Goal: Information Seeking & Learning: Understand process/instructions

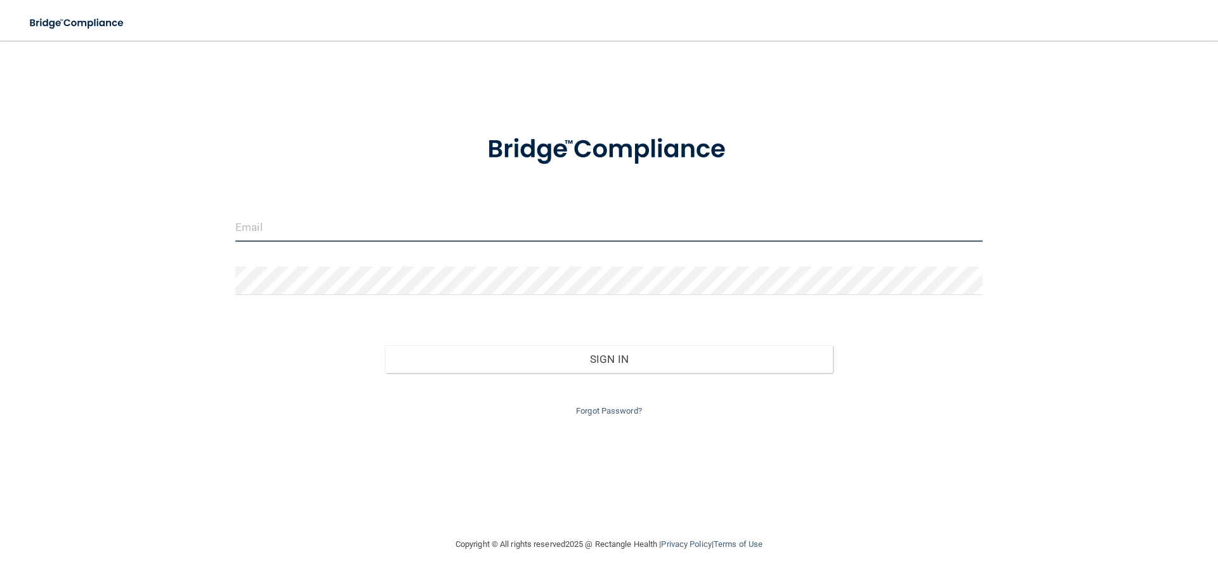
click at [270, 235] on input "email" at bounding box center [609, 227] width 748 height 29
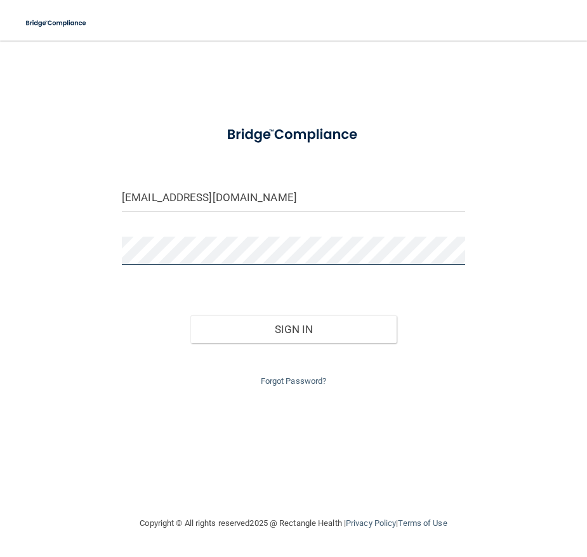
click at [190, 315] on button "Sign In" at bounding box center [293, 329] width 206 height 28
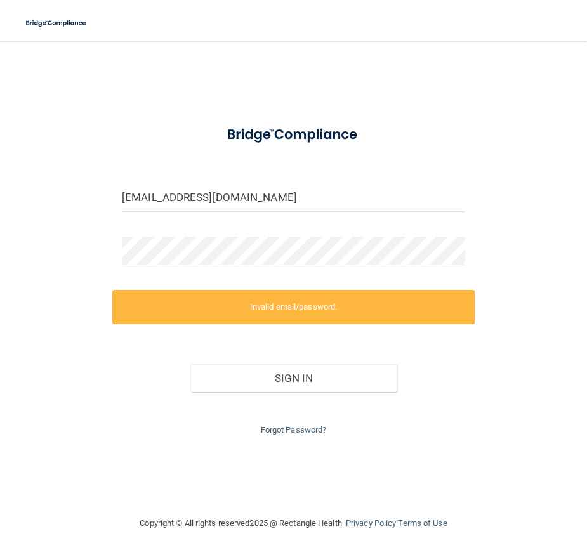
drag, startPoint x: 425, startPoint y: 379, endPoint x: 430, endPoint y: 382, distance: 6.5
click at [430, 382] on div "Sign In" at bounding box center [293, 365] width 362 height 53
click at [154, 382] on div "Sign In" at bounding box center [293, 365] width 362 height 53
drag, startPoint x: 287, startPoint y: 201, endPoint x: 102, endPoint y: 198, distance: 185.3
click at [107, 195] on div "[EMAIL_ADDRESS][DOMAIN_NAME] Invalid email/password. You don't have permission …" at bounding box center [293, 278] width 536 height 450
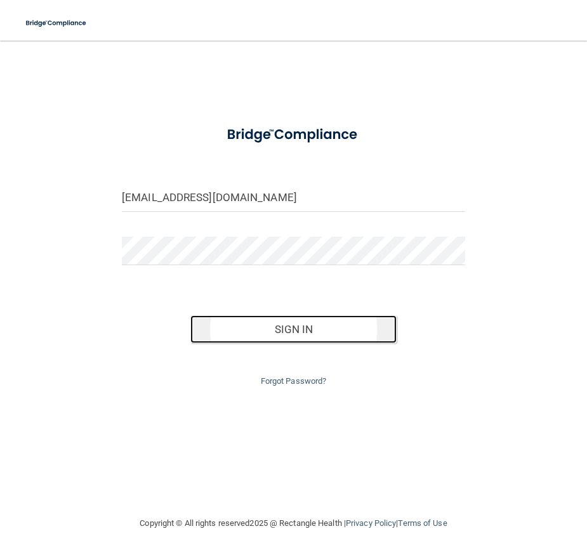
click at [270, 331] on button "Sign In" at bounding box center [293, 329] width 206 height 28
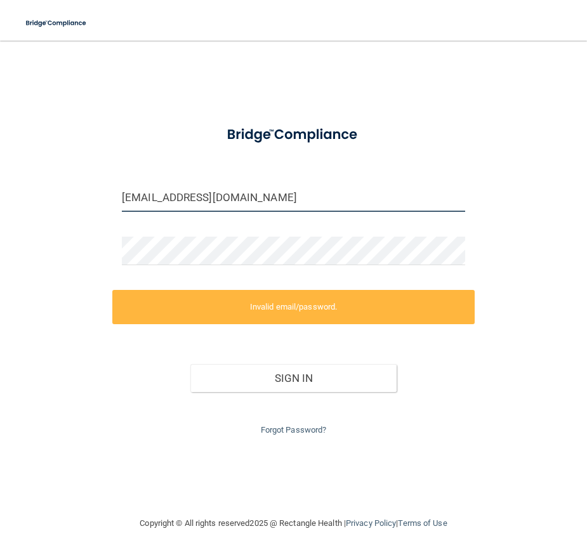
drag, startPoint x: 280, startPoint y: 198, endPoint x: 120, endPoint y: 190, distance: 160.1
click at [120, 190] on div "[EMAIL_ADDRESS][DOMAIN_NAME]" at bounding box center [293, 197] width 362 height 29
drag, startPoint x: 110, startPoint y: 185, endPoint x: 87, endPoint y: 185, distance: 23.5
click at [87, 185] on div "[EMAIL_ADDRESS][DOMAIN_NAME] Invalid email/password. You don't have permission …" at bounding box center [293, 278] width 536 height 450
click at [266, 209] on input "[EMAIL_ADDRESS][DOMAIN_NAME]" at bounding box center [293, 197] width 343 height 29
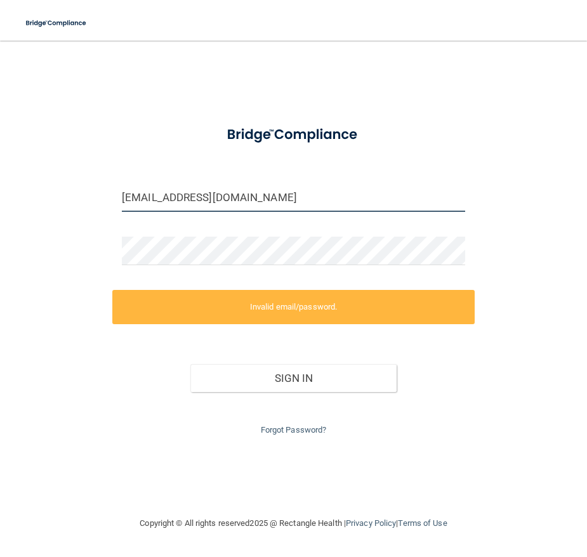
drag, startPoint x: 268, startPoint y: 200, endPoint x: 58, endPoint y: 181, distance: 210.9
click at [58, 181] on div "[EMAIL_ADDRESS][DOMAIN_NAME] Invalid email/password. You don't have permission …" at bounding box center [293, 278] width 536 height 450
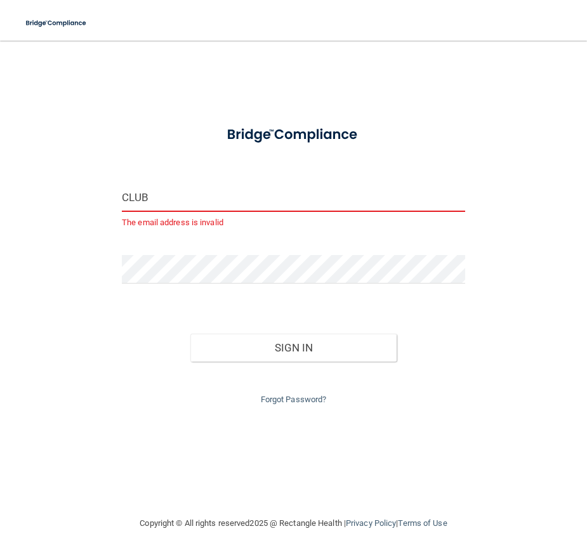
type input "[EMAIL_ADDRESS][DOMAIN_NAME]"
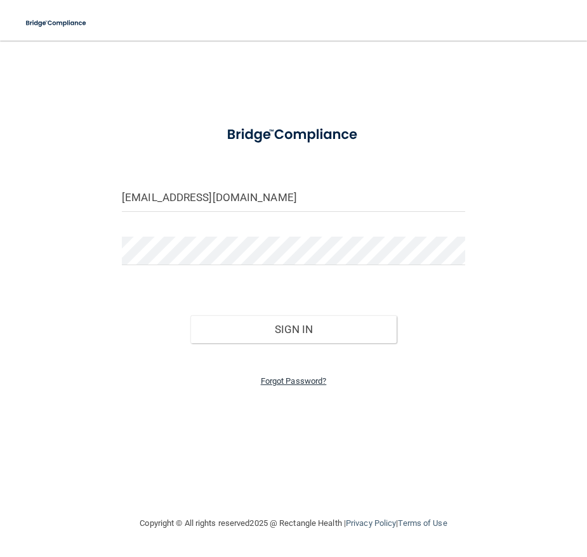
click at [289, 385] on link "Forgot Password?" at bounding box center [294, 381] width 66 height 10
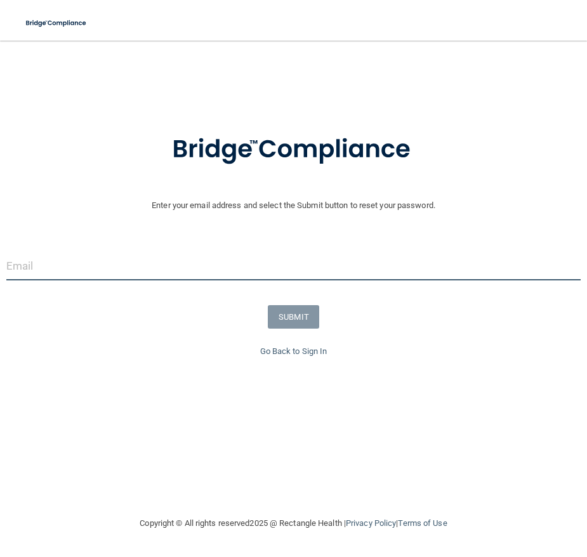
click at [86, 267] on input "email" at bounding box center [293, 266] width 574 height 29
type input "[EMAIL_ADDRESS][DOMAIN_NAME]"
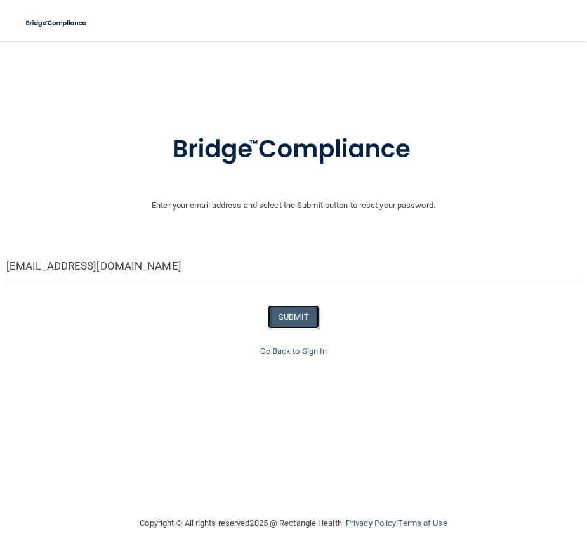
click at [291, 320] on button "SUBMIT" at bounding box center [293, 316] width 51 height 23
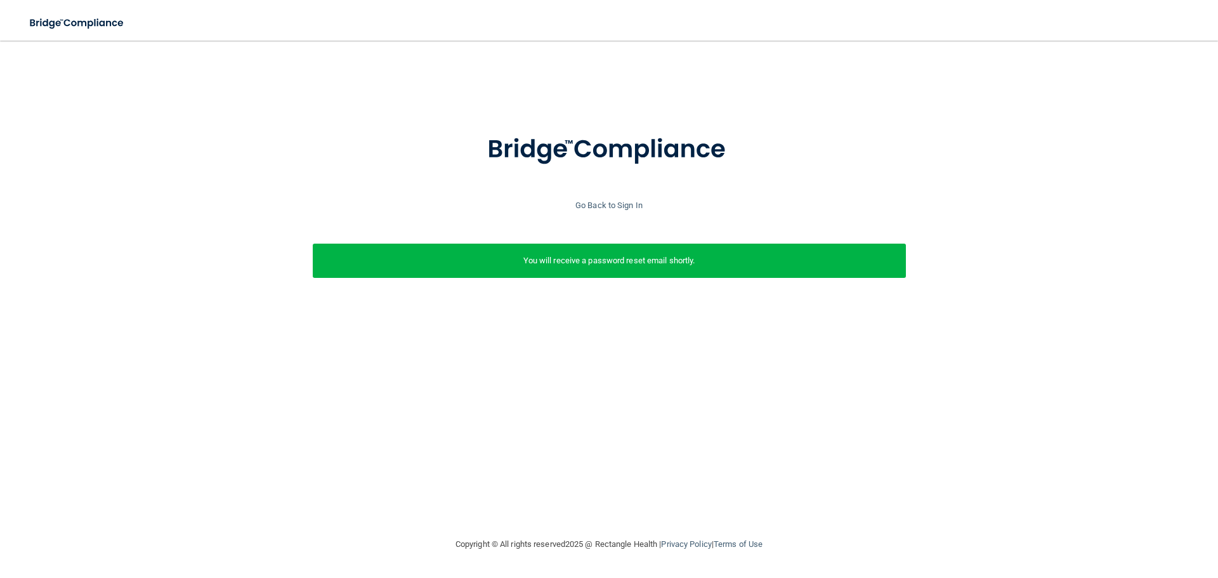
click at [590, 264] on p "You will receive a password reset email shortly." at bounding box center [609, 260] width 574 height 15
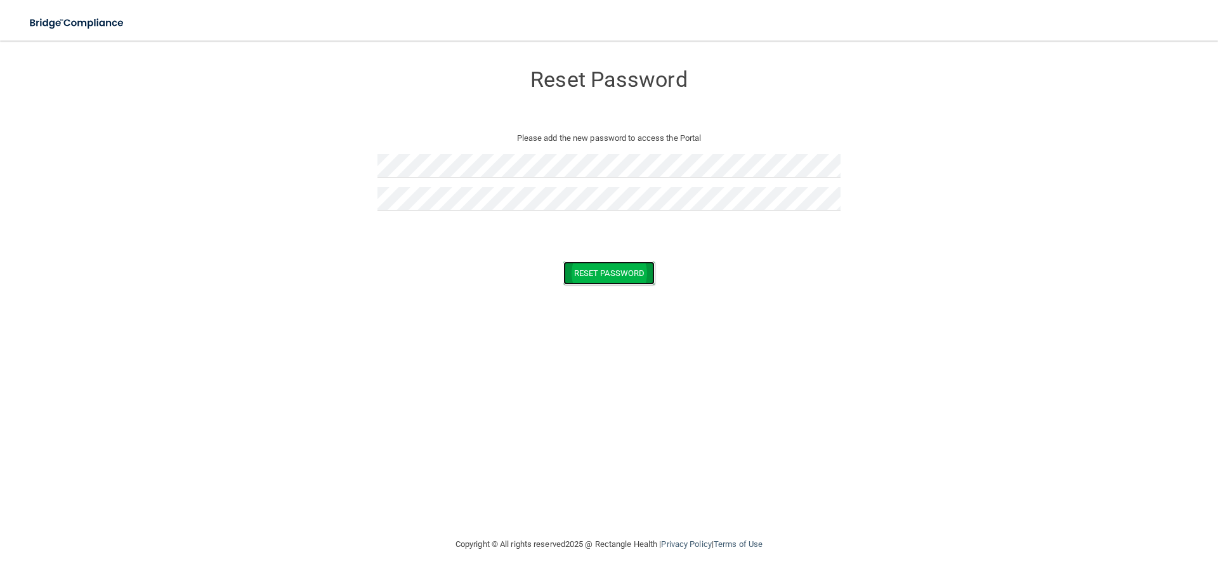
click at [591, 273] on button "Reset Password" at bounding box center [609, 272] width 91 height 23
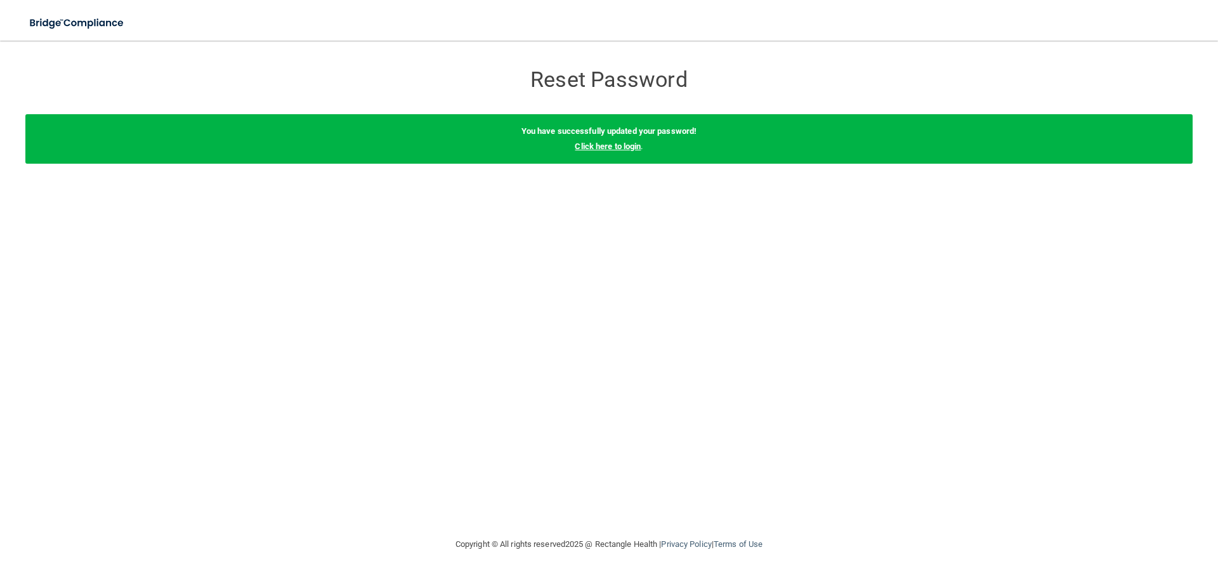
click at [611, 145] on link "Click here to login" at bounding box center [608, 147] width 66 height 10
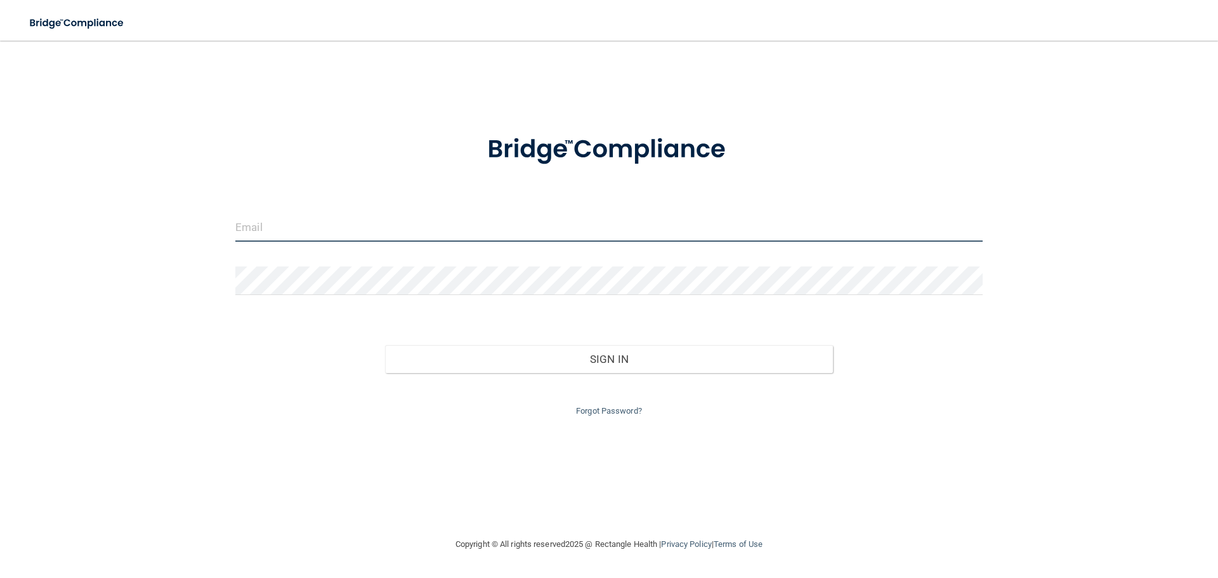
click at [304, 230] on input "email" at bounding box center [609, 227] width 748 height 29
type input "[EMAIL_ADDRESS][DOMAIN_NAME]"
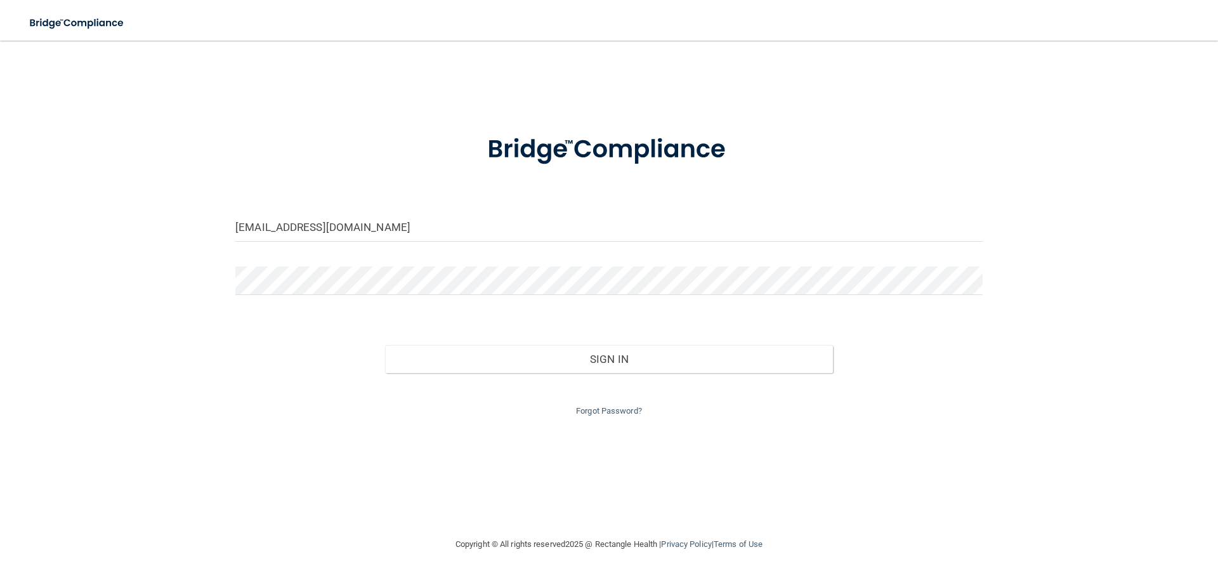
click at [390, 418] on div "Forgot Password?" at bounding box center [609, 396] width 767 height 46
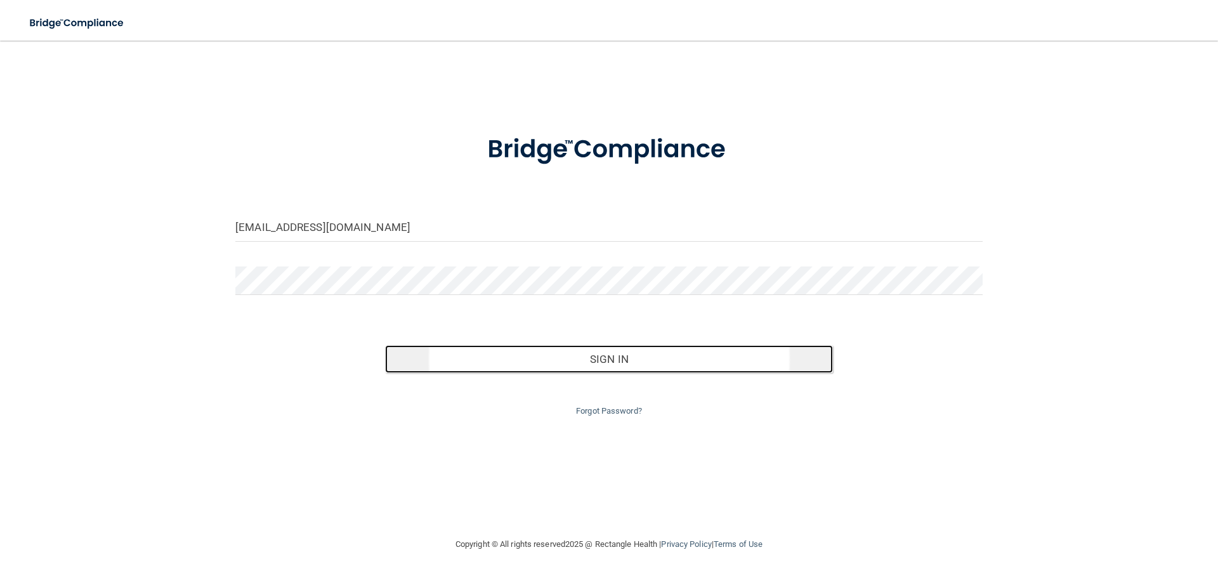
click at [559, 365] on button "Sign In" at bounding box center [609, 359] width 449 height 28
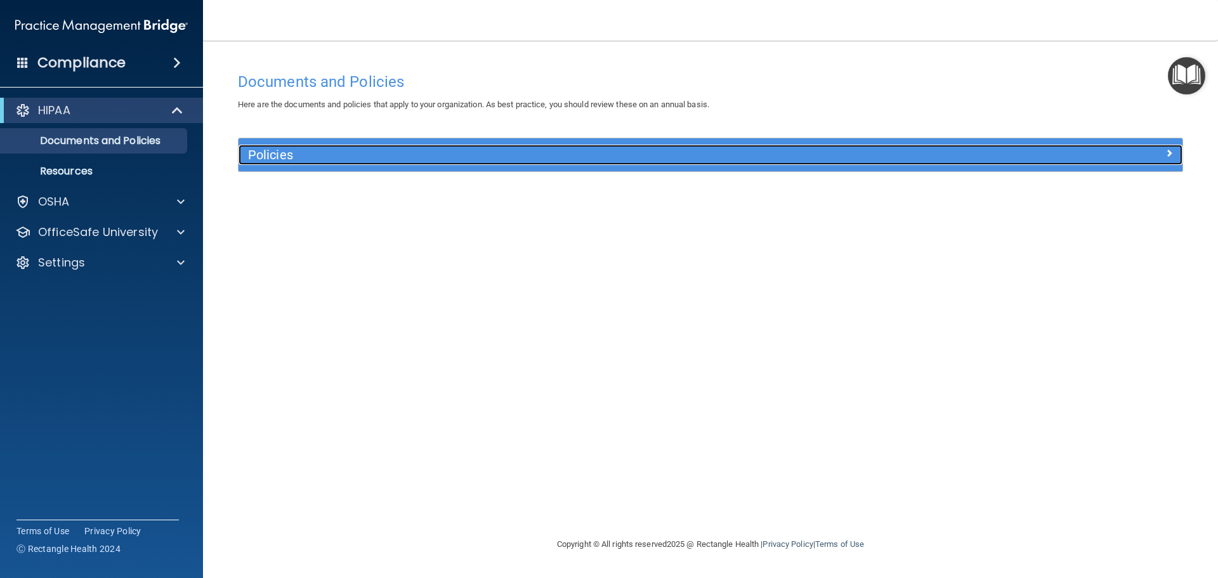
click at [1174, 154] on div at bounding box center [1065, 152] width 236 height 15
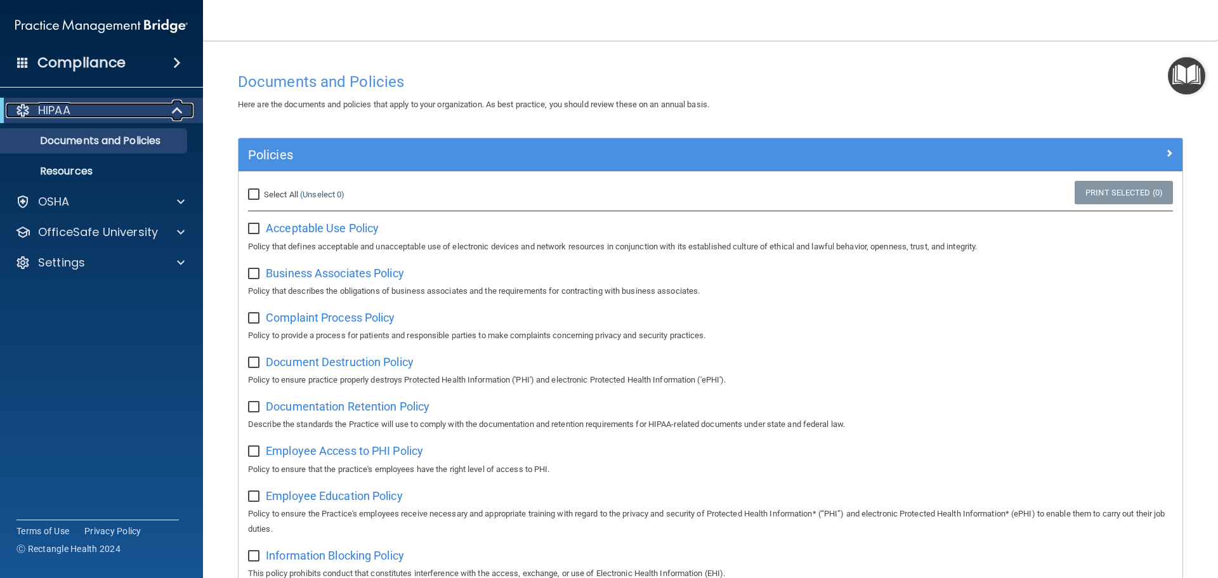
click at [63, 116] on p "HIPAA" at bounding box center [54, 110] width 32 height 15
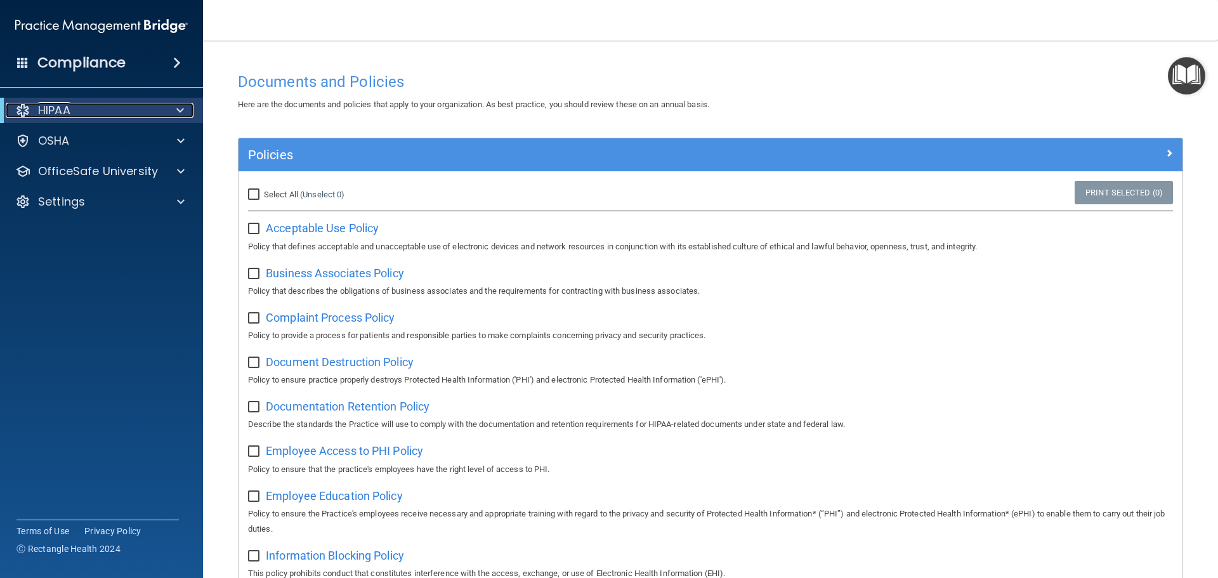
click at [63, 115] on p "HIPAA" at bounding box center [54, 110] width 32 height 15
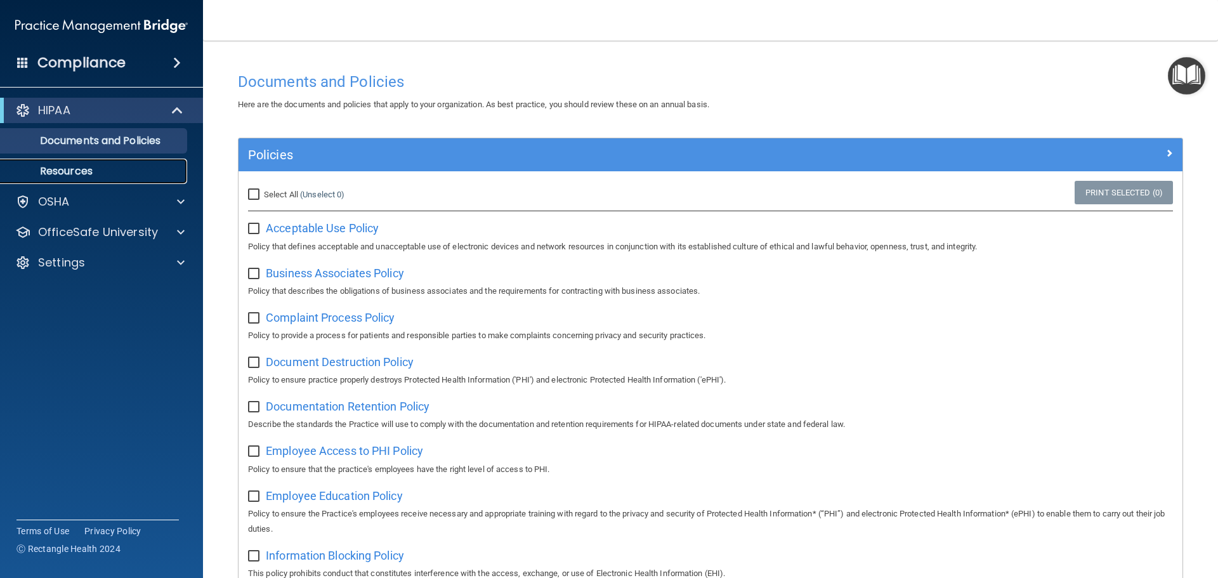
click at [67, 167] on p "Resources" at bounding box center [94, 171] width 173 height 13
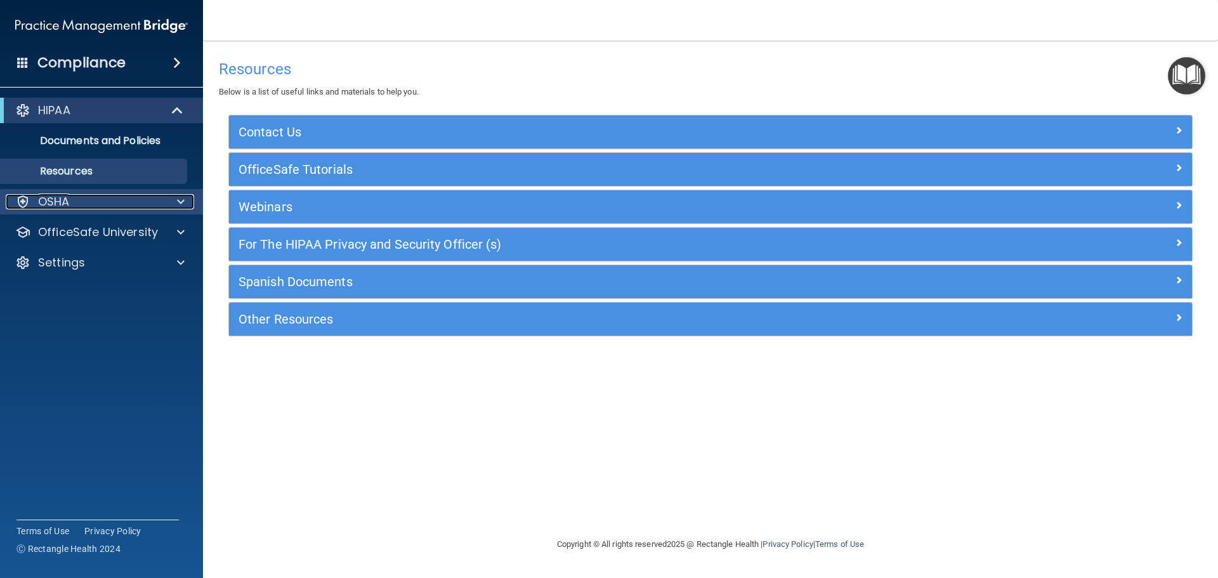
click at [79, 197] on div "OSHA" at bounding box center [84, 201] width 157 height 15
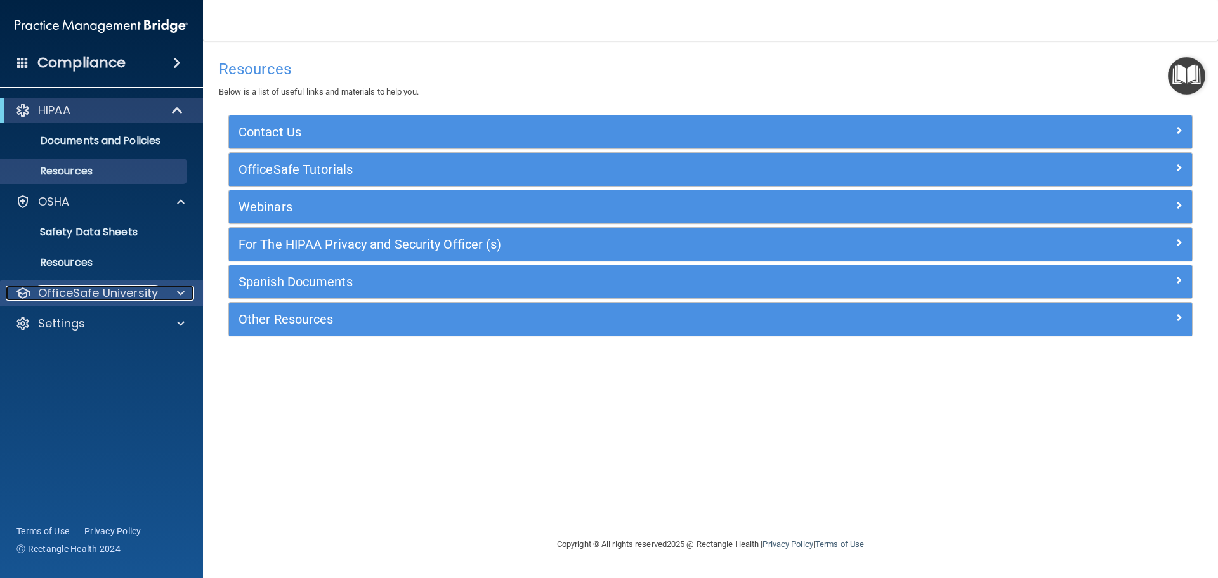
click at [83, 294] on p "OfficeSafe University" at bounding box center [98, 293] width 120 height 15
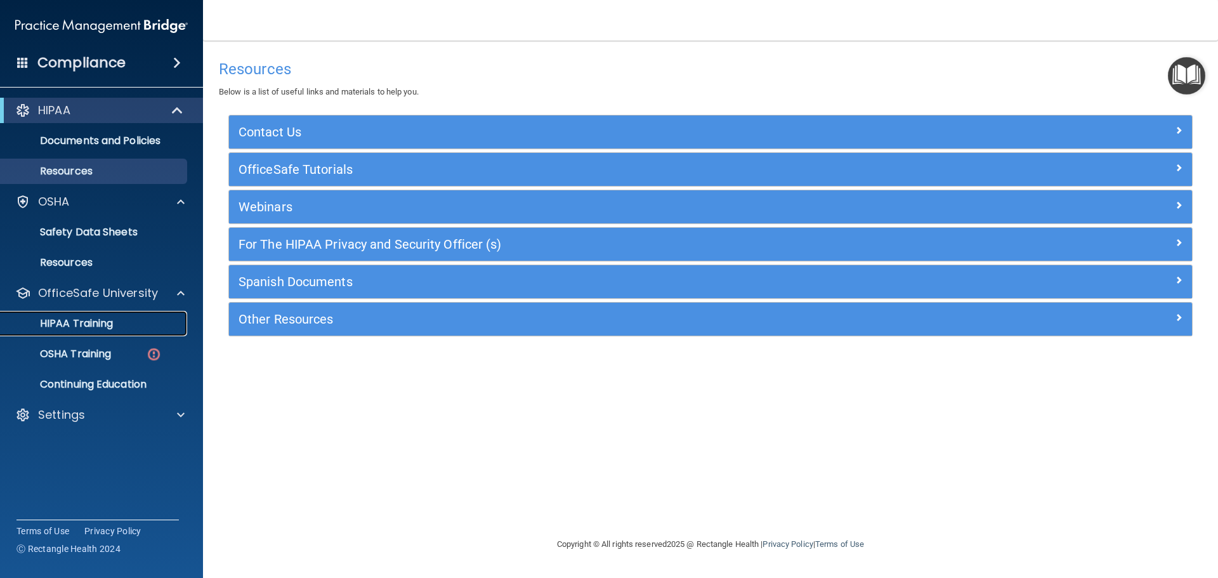
click at [82, 322] on p "HIPAA Training" at bounding box center [60, 323] width 105 height 13
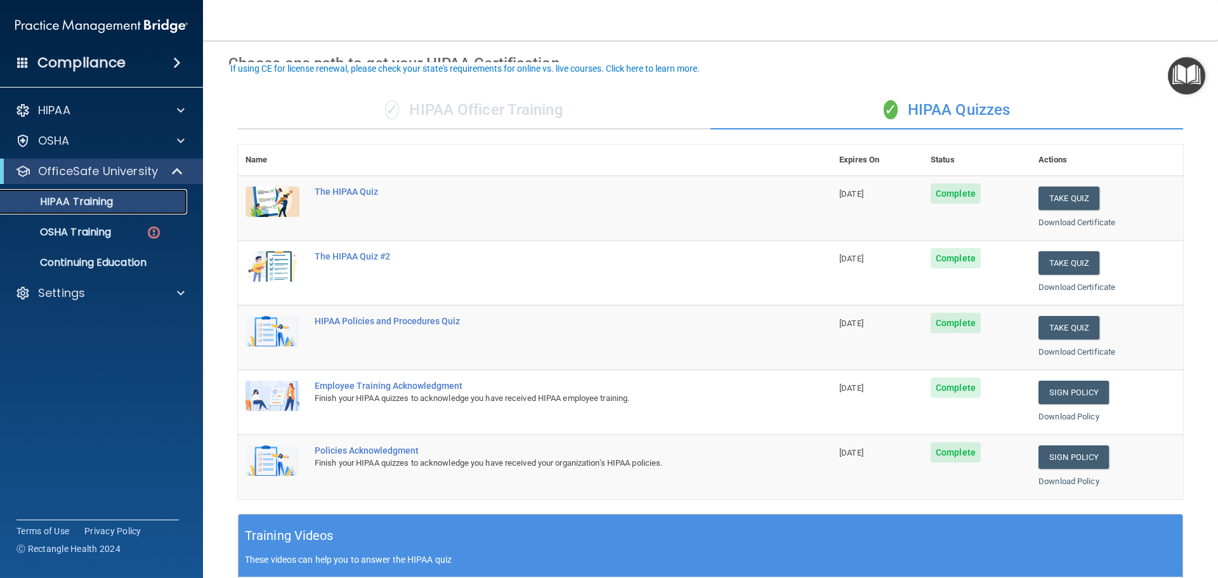
scroll to position [65, 0]
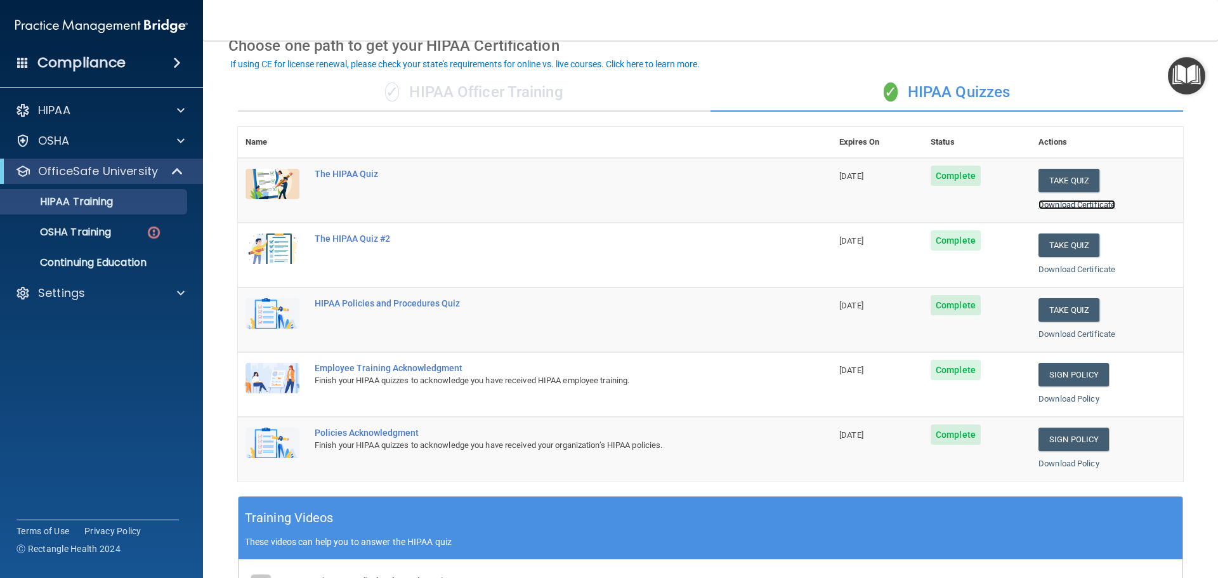
click at [1054, 204] on link "Download Certificate" at bounding box center [1077, 205] width 77 height 10
click at [152, 228] on img at bounding box center [154, 233] width 16 height 16
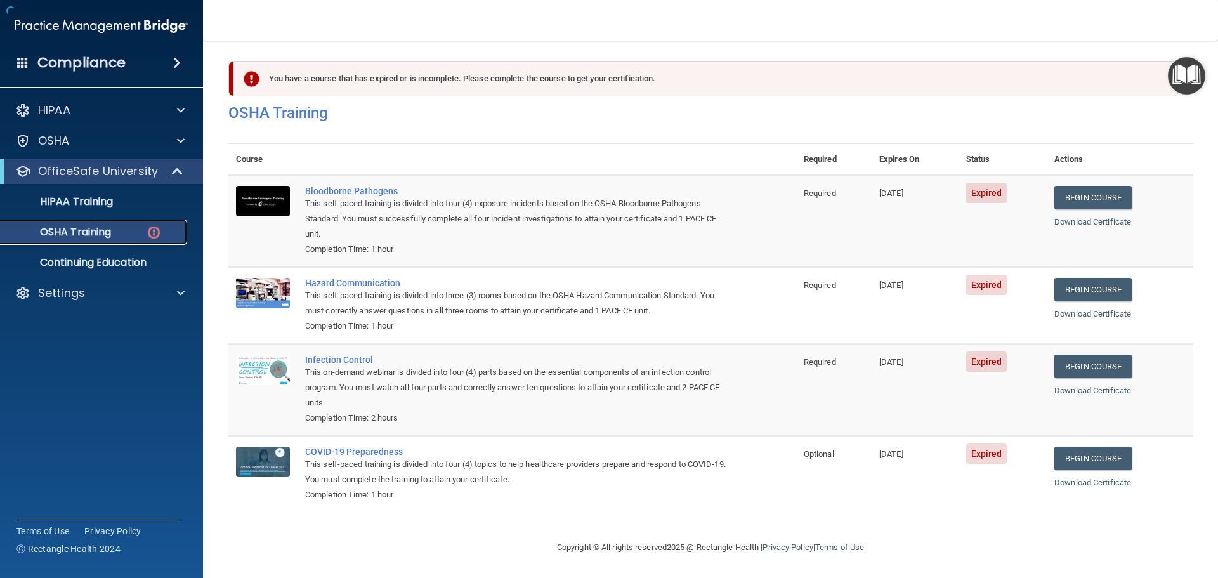
scroll to position [6, 0]
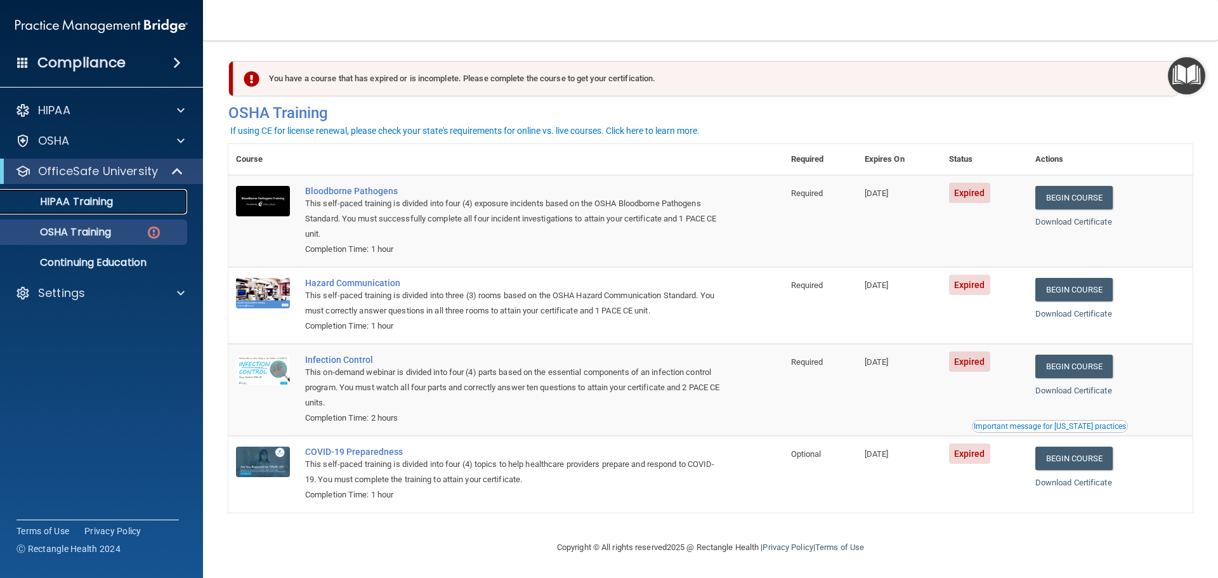
click at [84, 204] on p "HIPAA Training" at bounding box center [60, 201] width 105 height 13
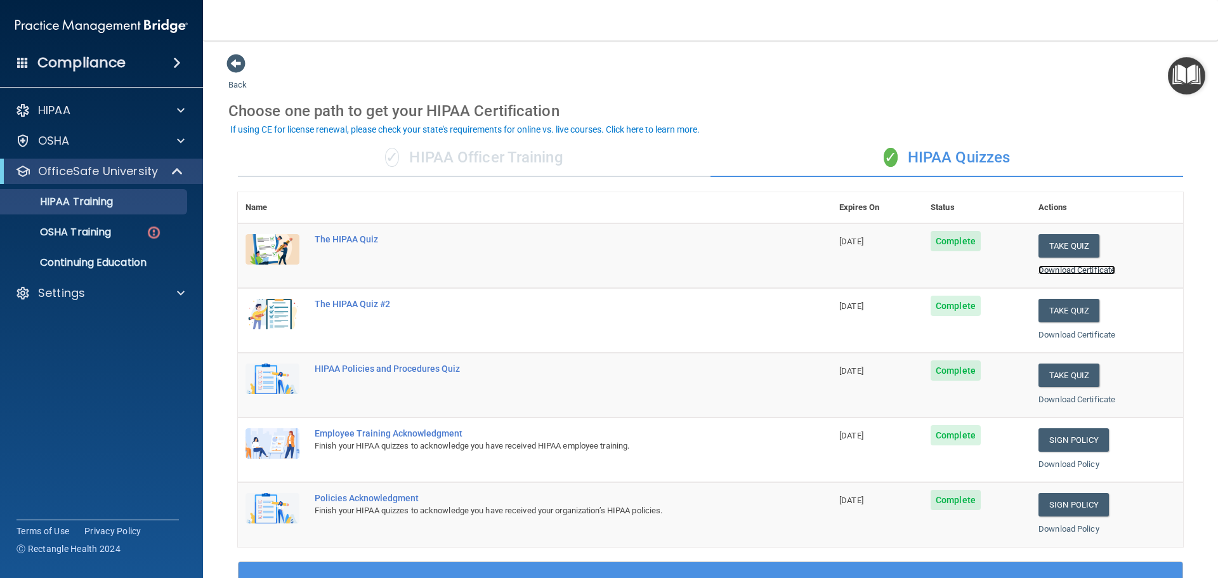
click at [1069, 268] on link "Download Certificate" at bounding box center [1077, 270] width 77 height 10
click at [1053, 333] on link "Download Certificate" at bounding box center [1077, 335] width 77 height 10
click at [1070, 395] on link "Download Certificate" at bounding box center [1077, 400] width 77 height 10
click at [1058, 465] on link "Download Policy" at bounding box center [1069, 464] width 61 height 10
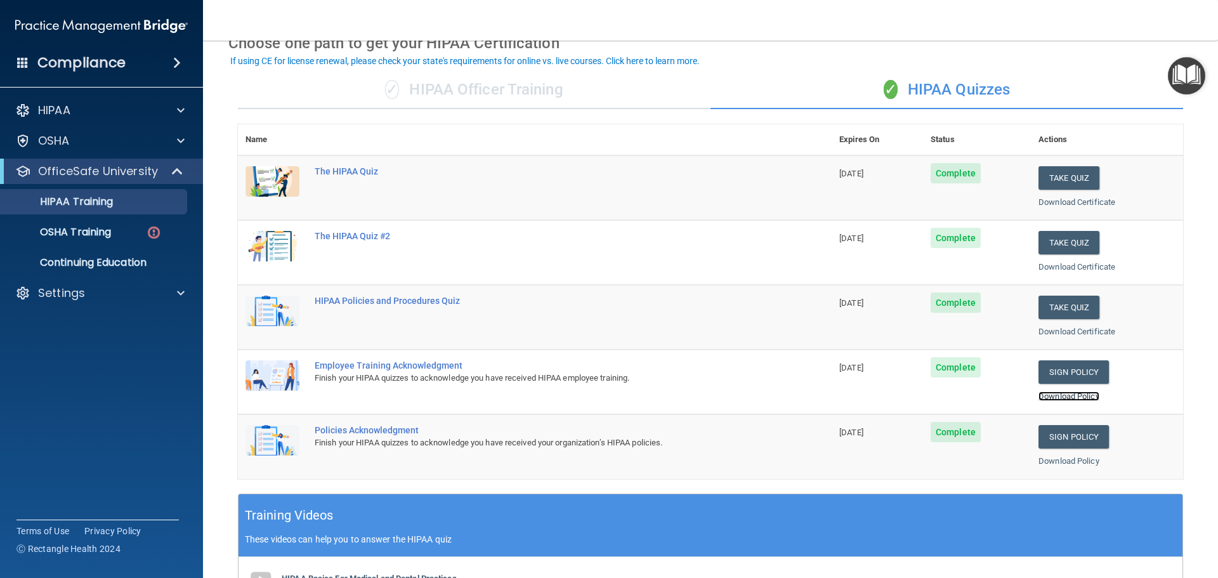
scroll to position [69, 0]
click at [1057, 463] on link "Download Policy" at bounding box center [1069, 461] width 61 height 10
click at [146, 227] on img at bounding box center [154, 233] width 16 height 16
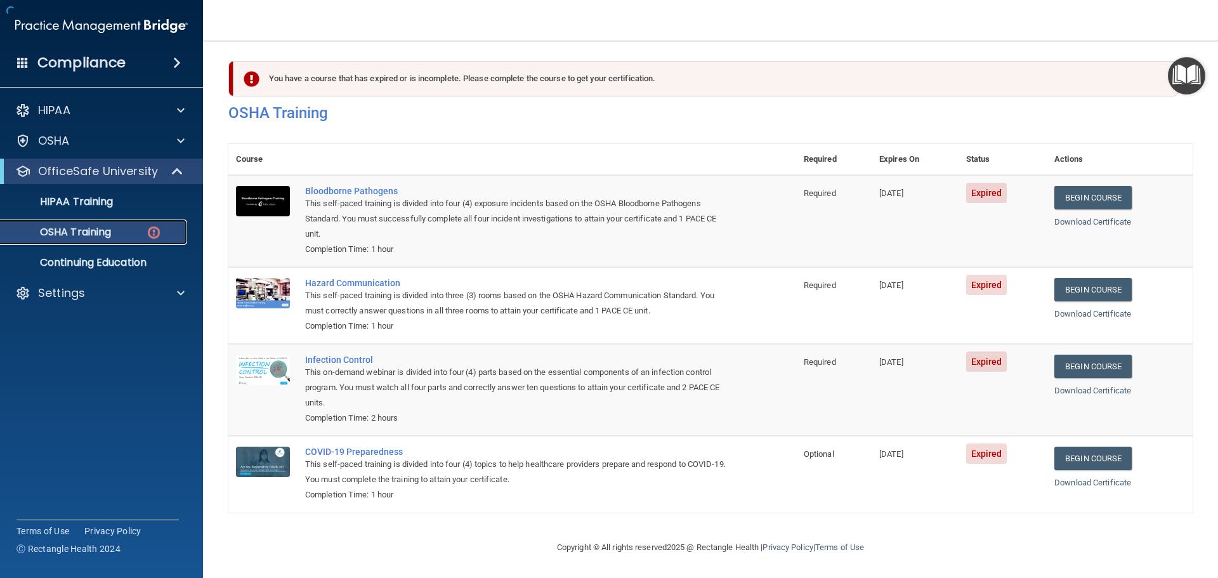
scroll to position [6, 0]
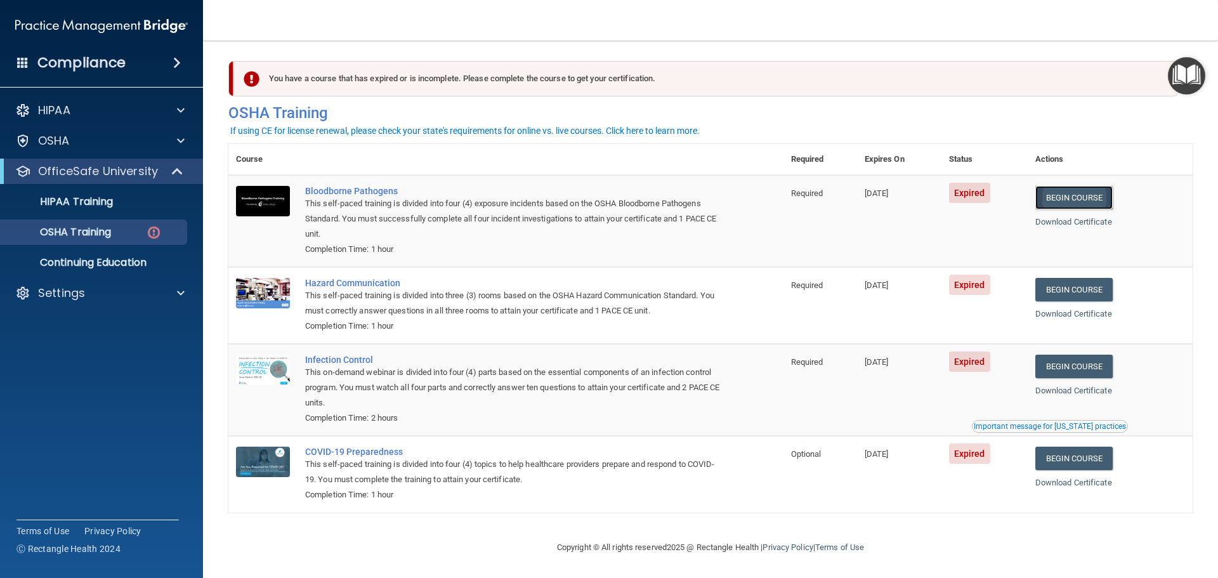
click at [1067, 200] on link "Begin Course" at bounding box center [1074, 197] width 77 height 23
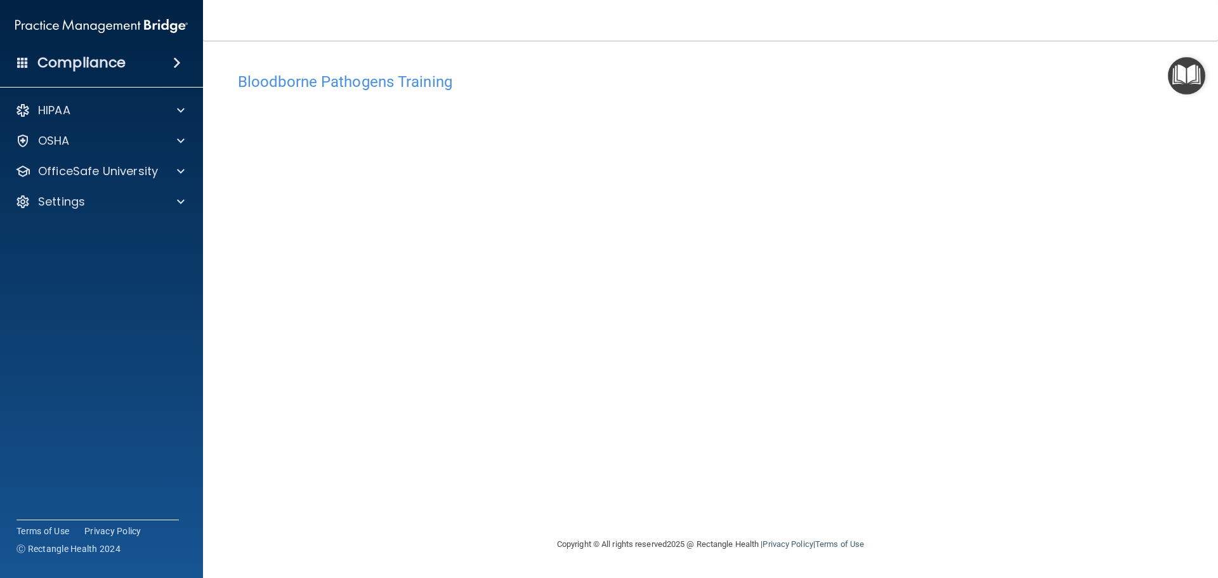
click at [797, 490] on div "Bloodborne Pathogens Training This course doesn’t expire until 01/04/2025. Are …" at bounding box center [710, 301] width 965 height 471
click at [942, 510] on div "Bloodborne Pathogens Training This course doesn’t expire until 01/04/2025. Are …" at bounding box center [710, 301] width 965 height 471
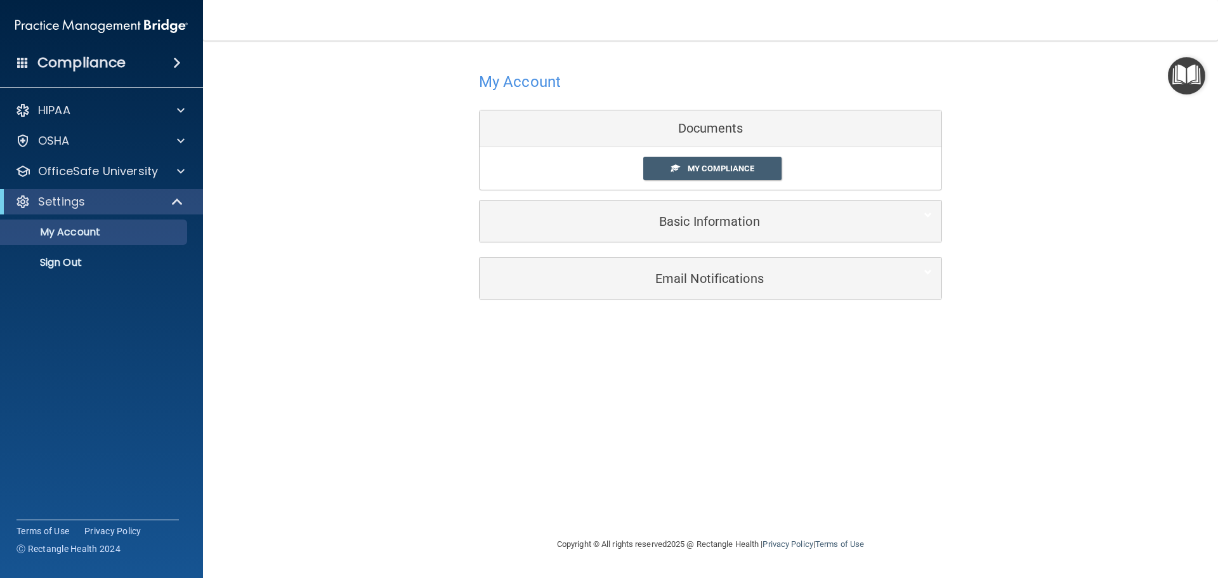
click at [720, 133] on div "Documents" at bounding box center [711, 128] width 462 height 37
